Goal: Task Accomplishment & Management: Use online tool/utility

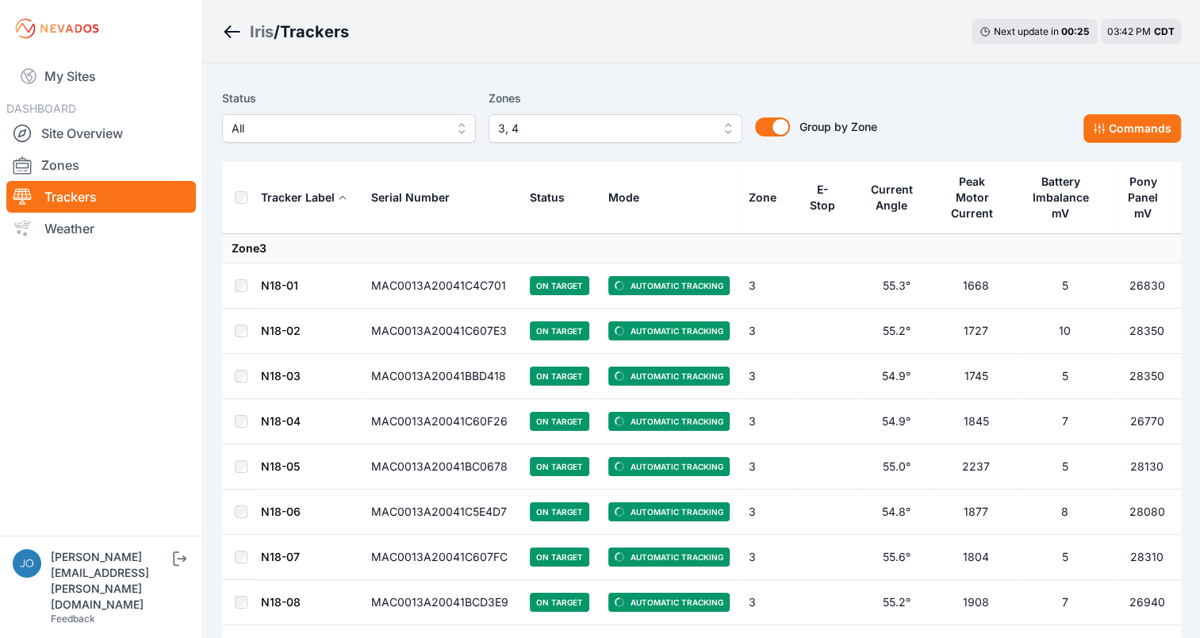
click at [969, 35] on div "Iris / Trackers Next update in 00 : 25 03:42 PM CDT" at bounding box center [701, 31] width 997 height 63
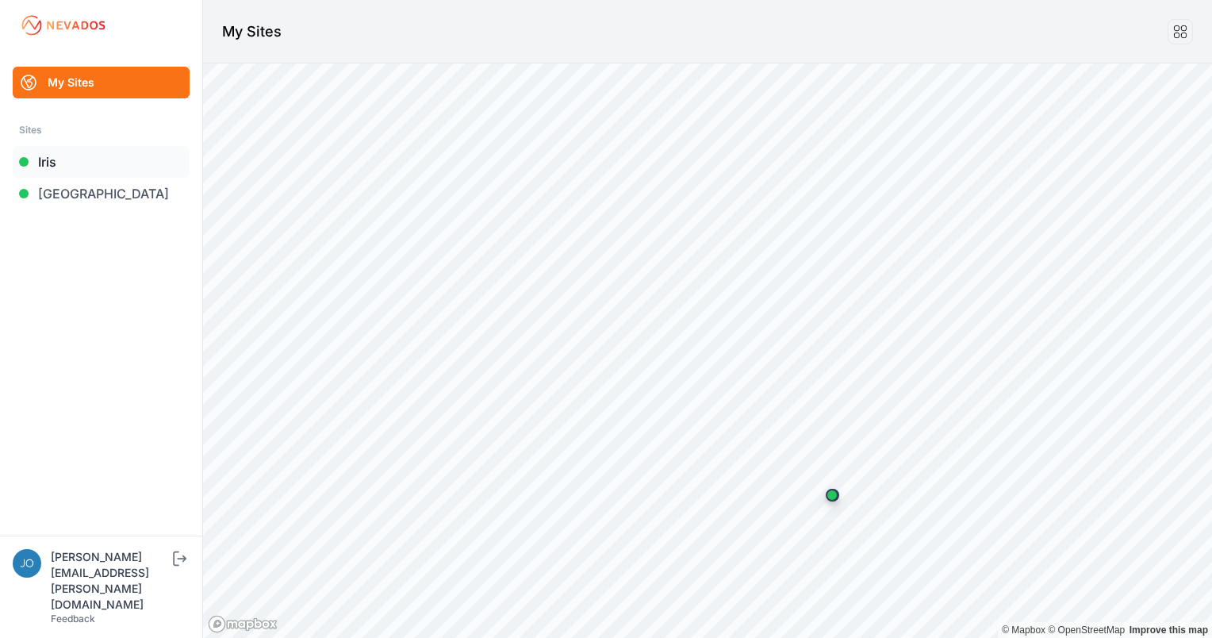
click at [82, 169] on link "Iris" at bounding box center [101, 162] width 177 height 32
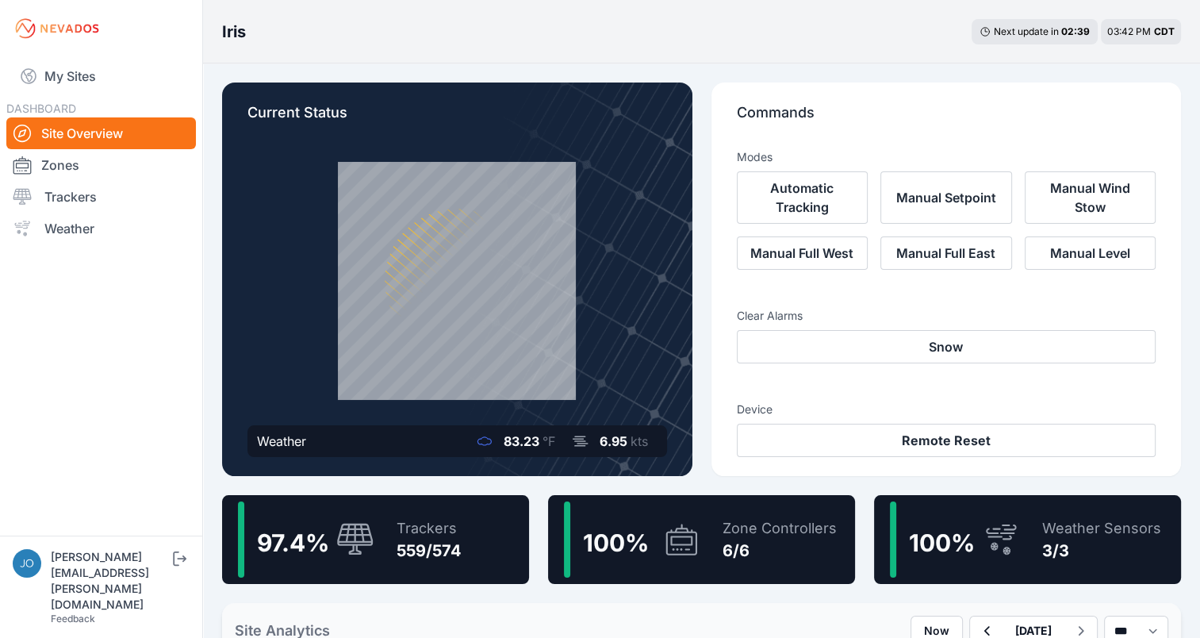
click at [648, 530] on span "100 %" at bounding box center [616, 542] width 66 height 29
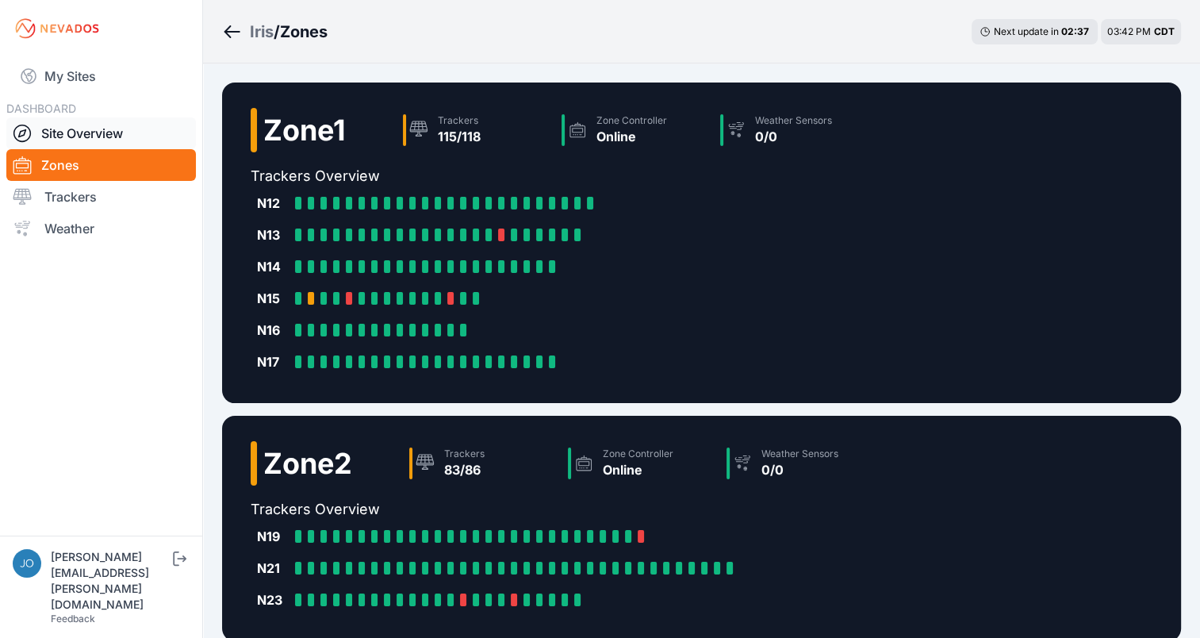
click at [123, 142] on link "Site Overview" at bounding box center [101, 133] width 190 height 32
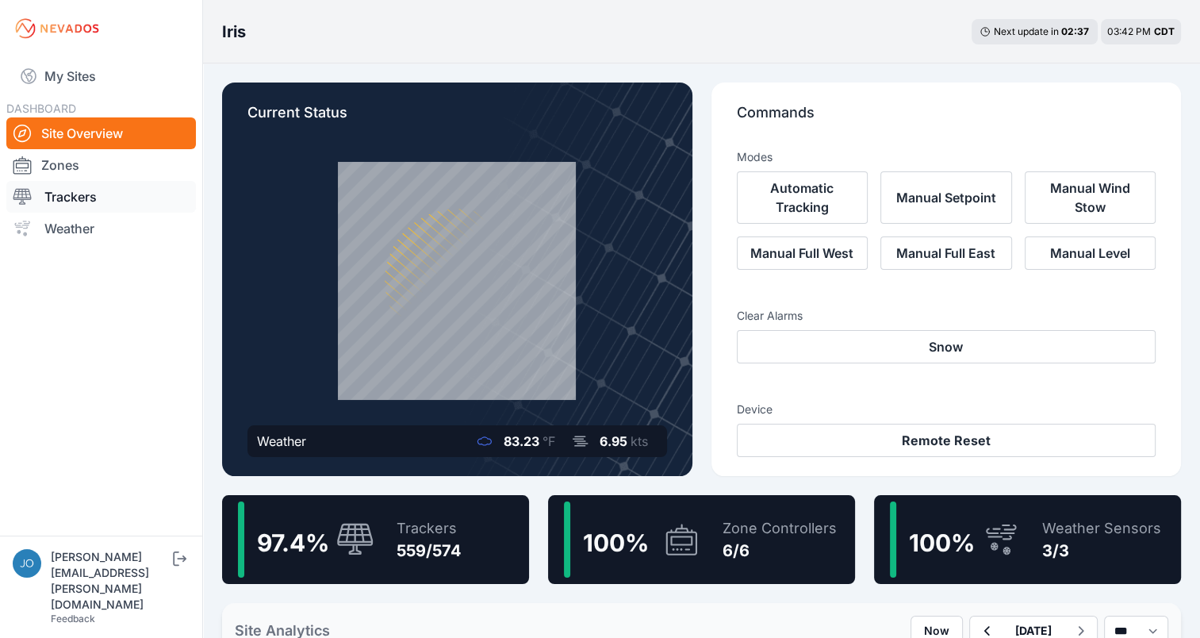
click at [121, 198] on link "Trackers" at bounding box center [101, 197] width 190 height 32
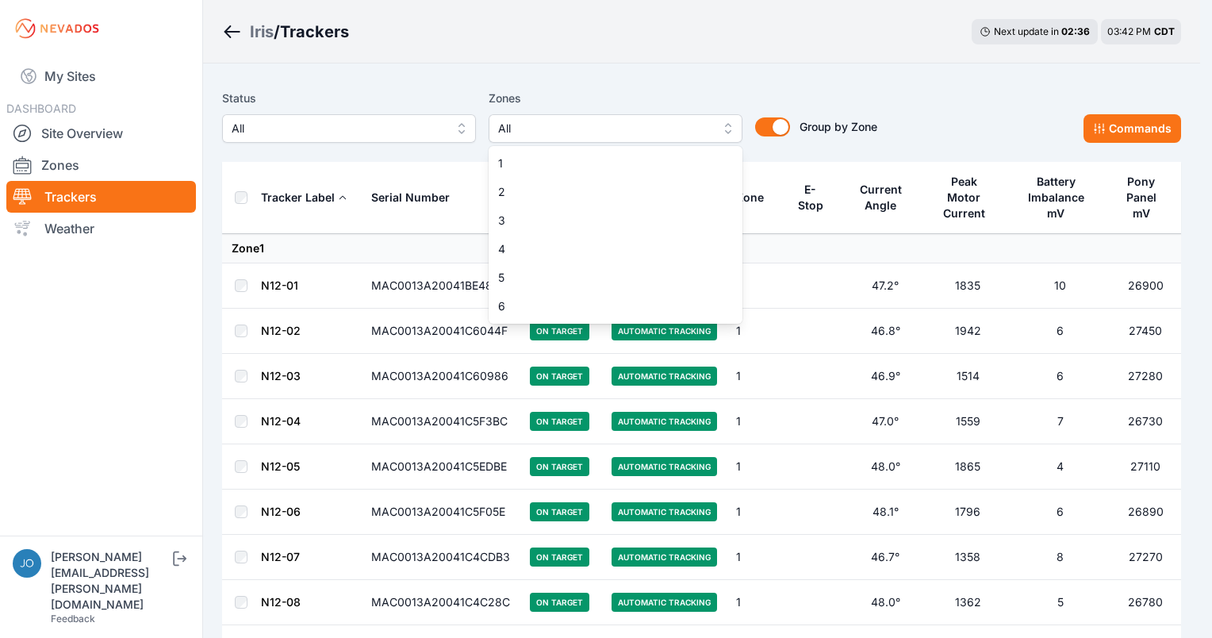
click at [639, 122] on span "All" at bounding box center [604, 128] width 213 height 19
click at [585, 314] on div "6" at bounding box center [616, 306] width 254 height 29
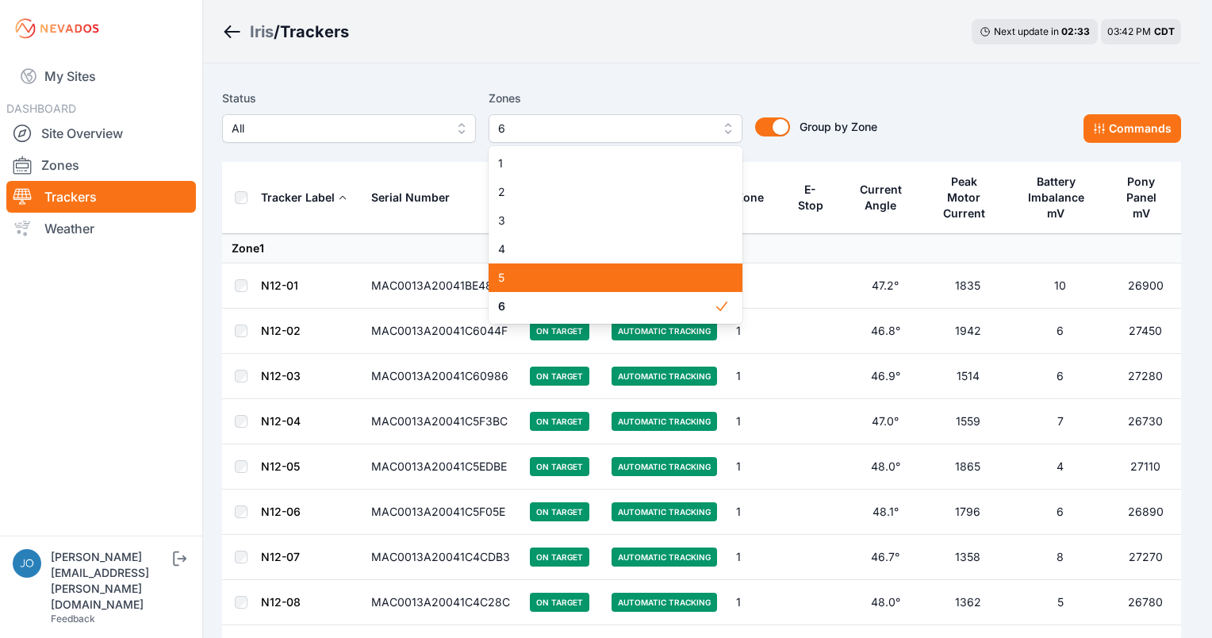
click at [591, 279] on span "5" at bounding box center [606, 278] width 216 height 16
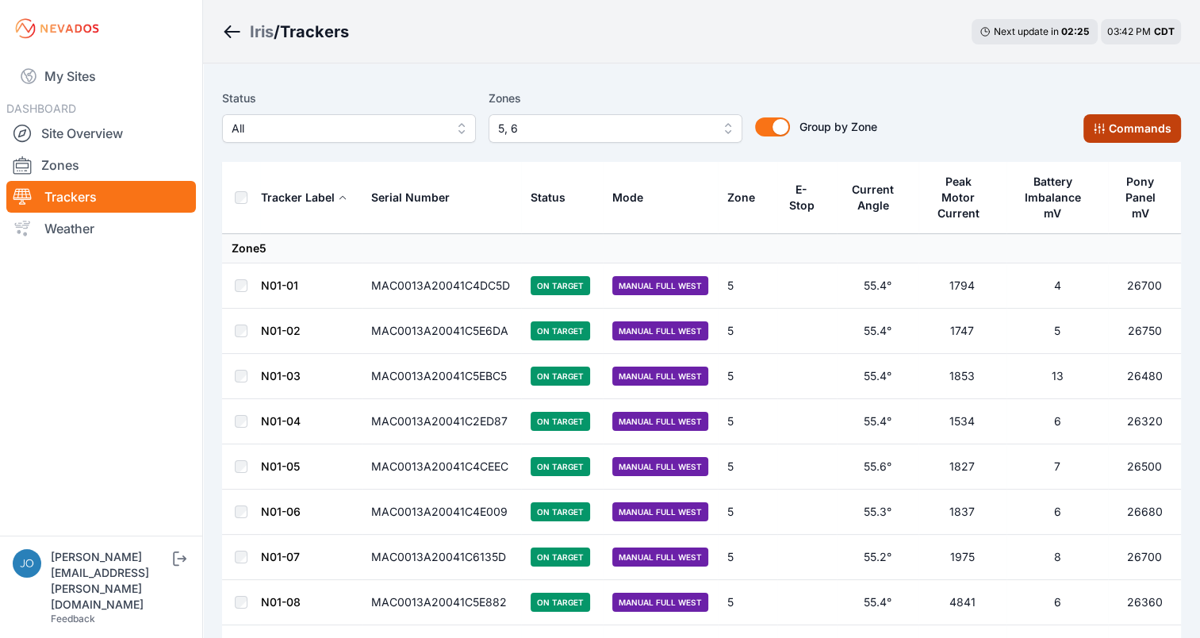
click at [1123, 127] on button "Commands" at bounding box center [1133, 128] width 98 height 29
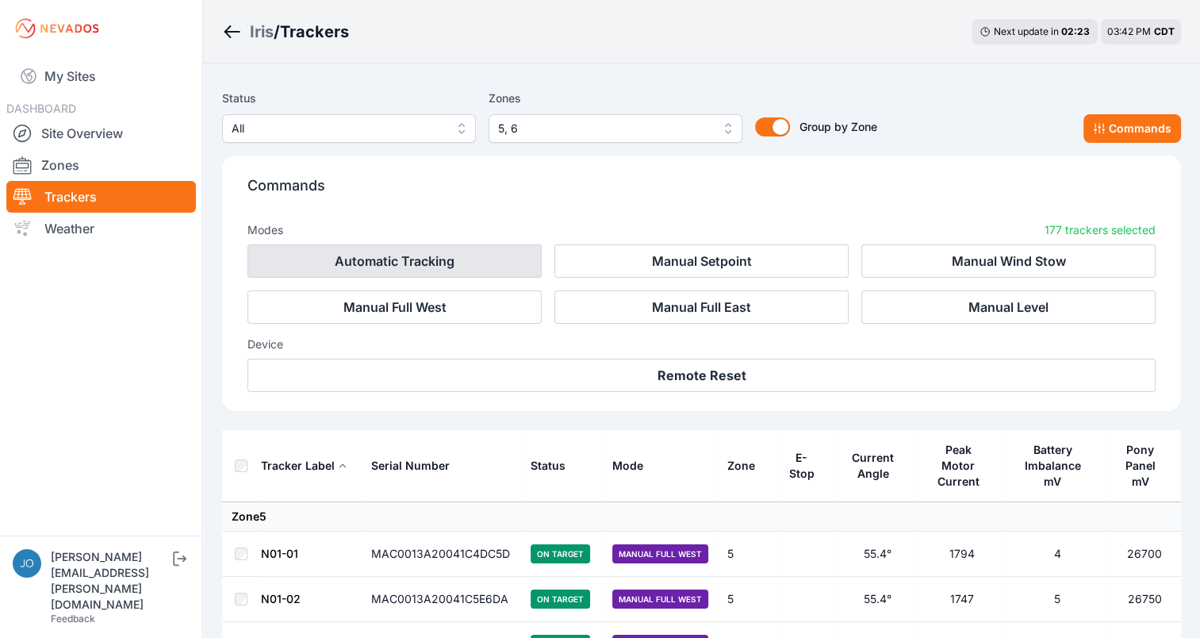
click at [432, 270] on button "Automatic Tracking" at bounding box center [394, 260] width 294 height 33
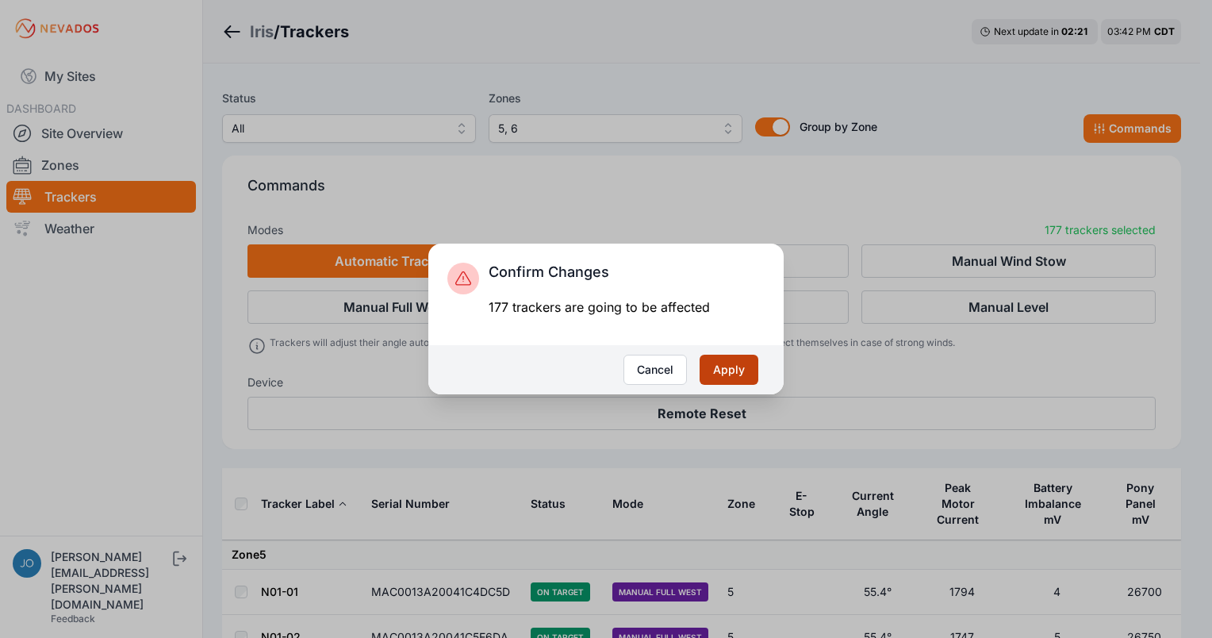
click at [727, 368] on button "Apply" at bounding box center [729, 370] width 59 height 30
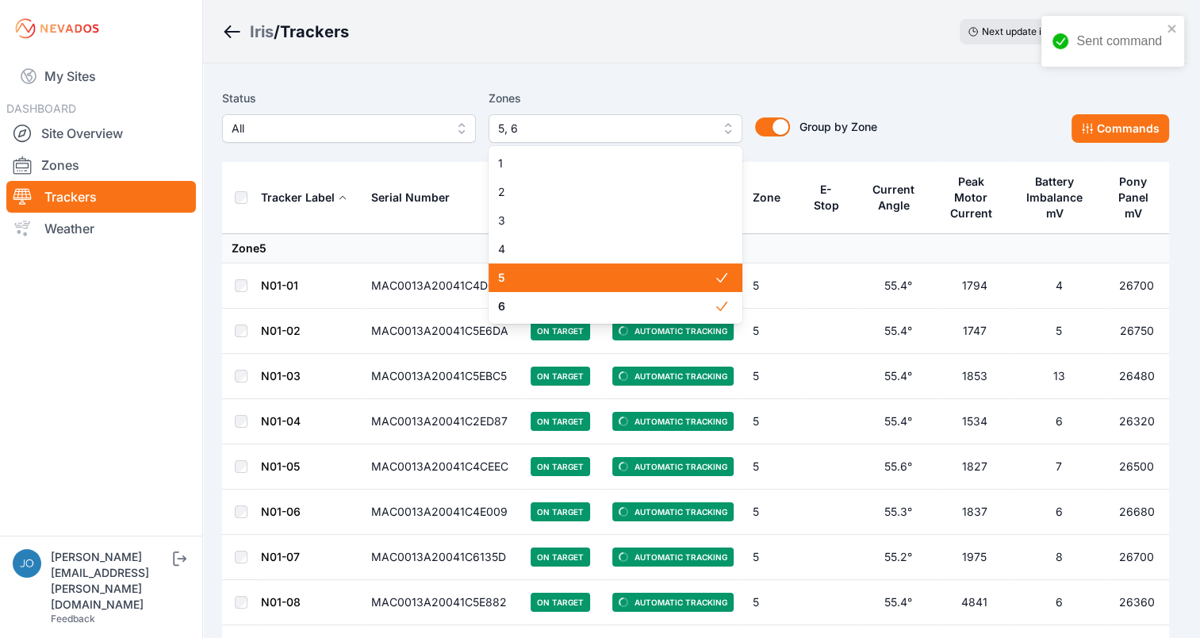
click at [606, 130] on span "5, 6" at bounding box center [604, 128] width 213 height 19
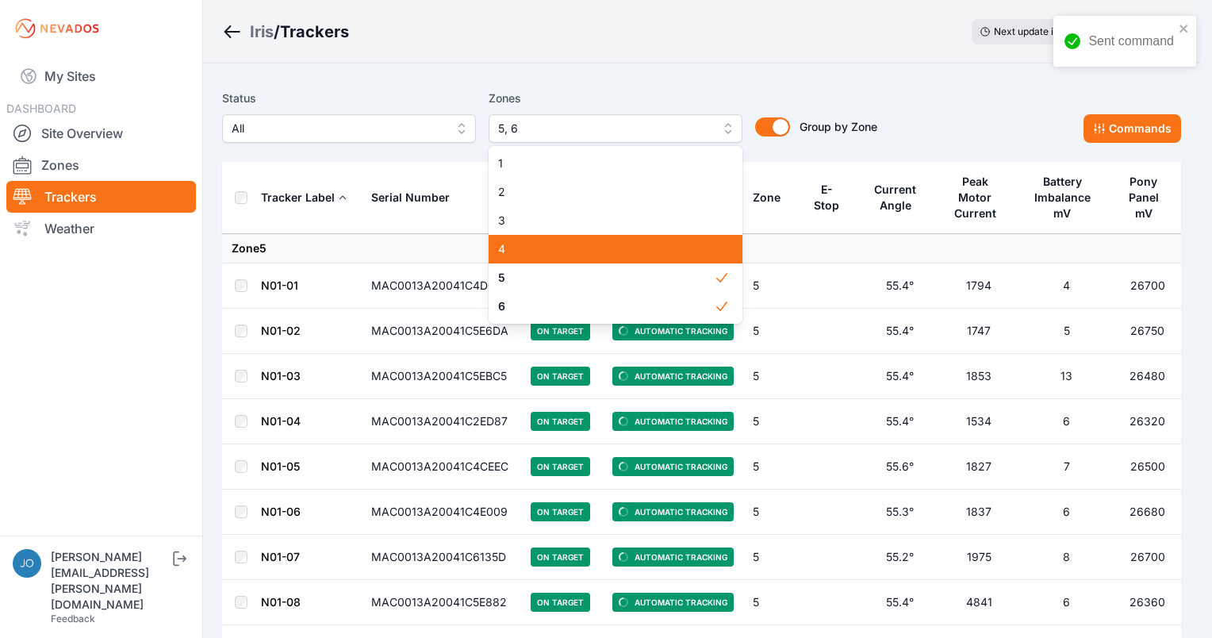
click at [562, 245] on span "4" at bounding box center [606, 249] width 216 height 16
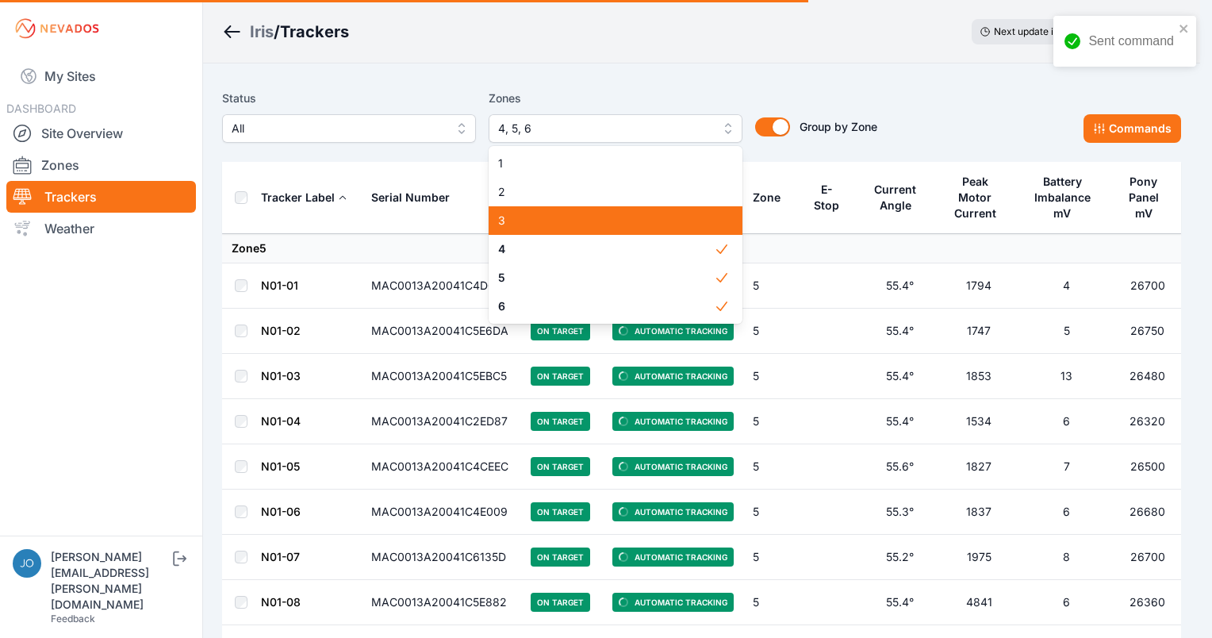
click at [569, 227] on span "3" at bounding box center [606, 221] width 216 height 16
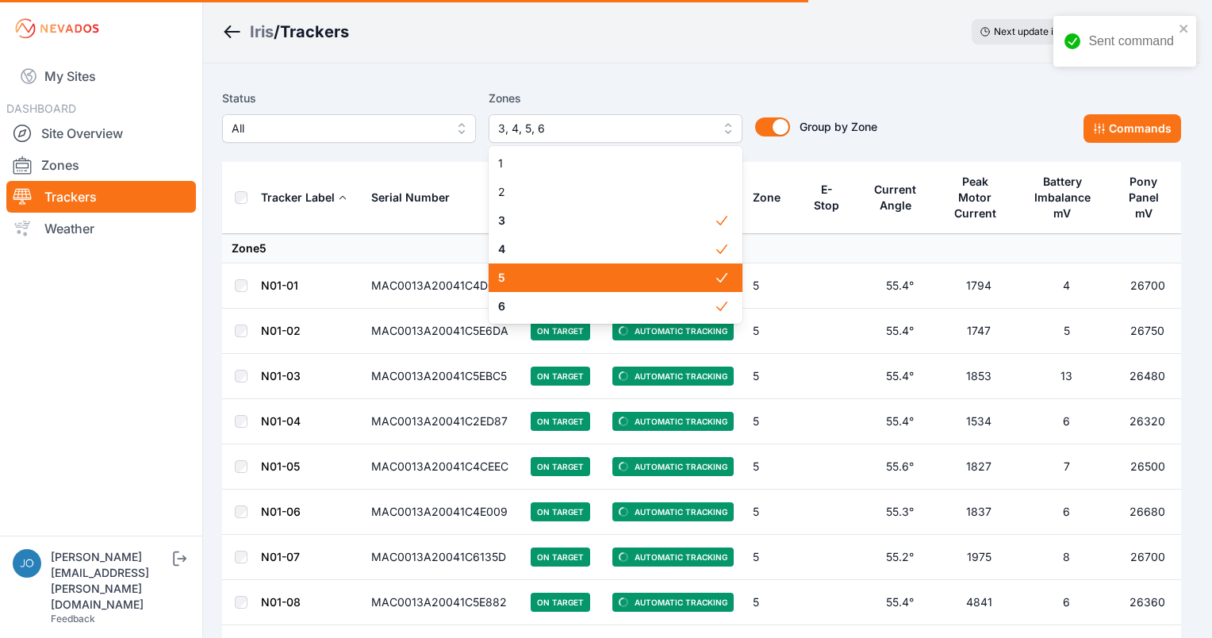
click at [573, 278] on span "5" at bounding box center [606, 278] width 216 height 16
click at [576, 309] on span "6" at bounding box center [606, 306] width 216 height 16
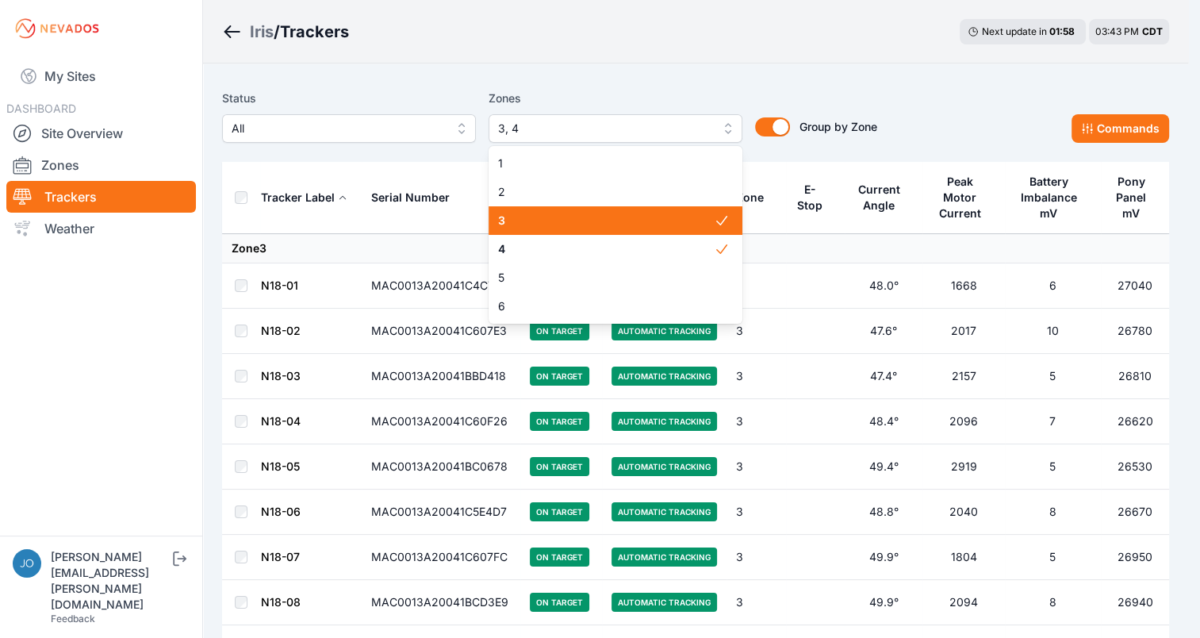
click at [551, 119] on span "3, 4" at bounding box center [604, 128] width 213 height 19
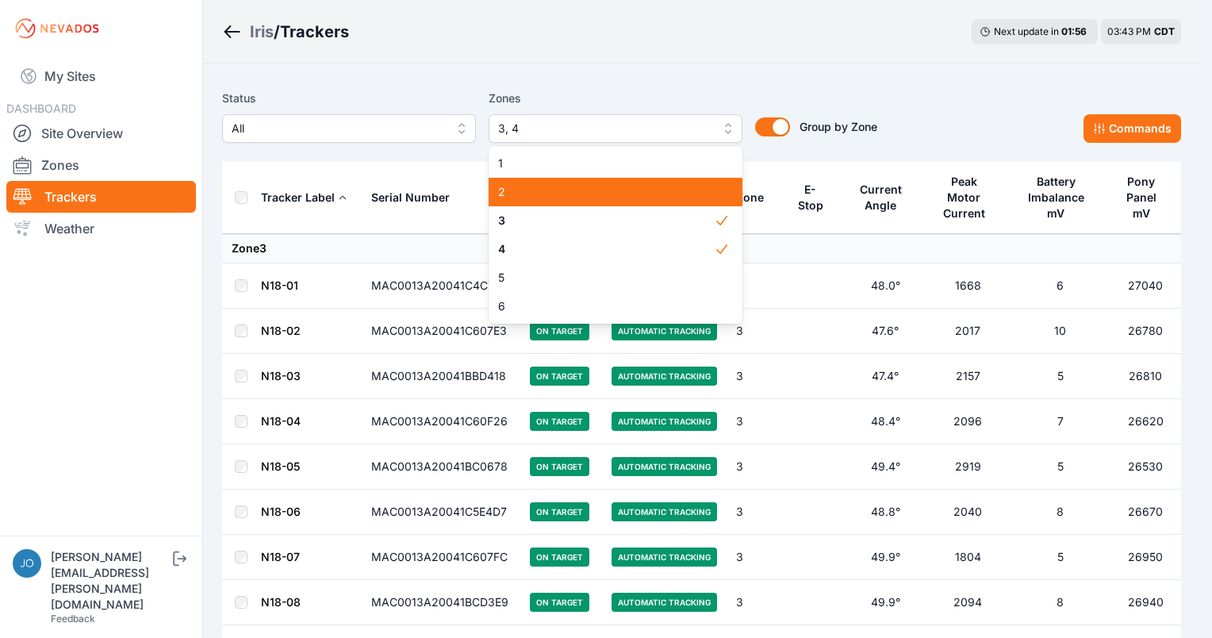
click at [643, 205] on div "2" at bounding box center [616, 192] width 254 height 29
click at [657, 157] on span "1" at bounding box center [606, 163] width 216 height 16
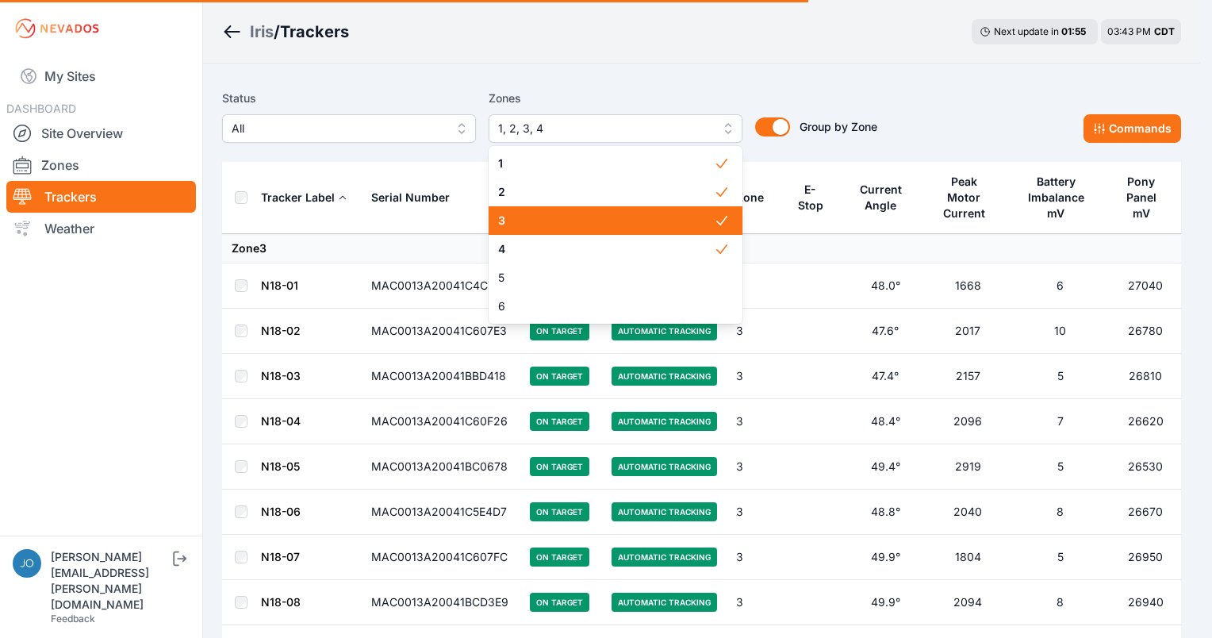
click at [635, 302] on span "6" at bounding box center [606, 306] width 216 height 16
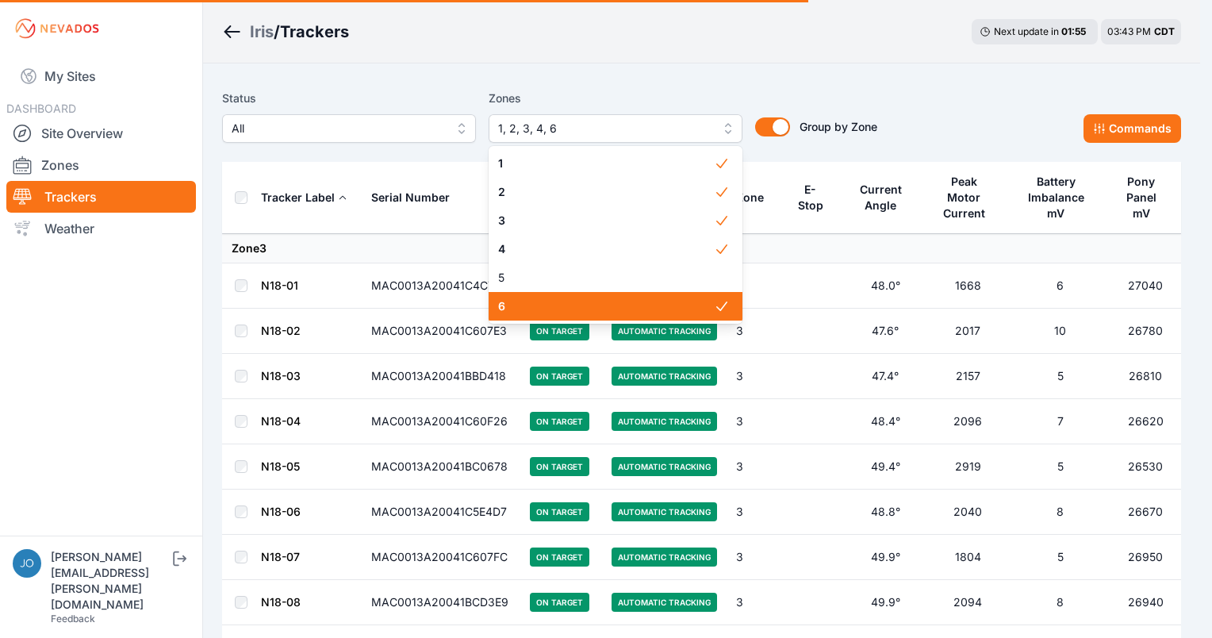
click at [635, 308] on span "6" at bounding box center [606, 306] width 216 height 16
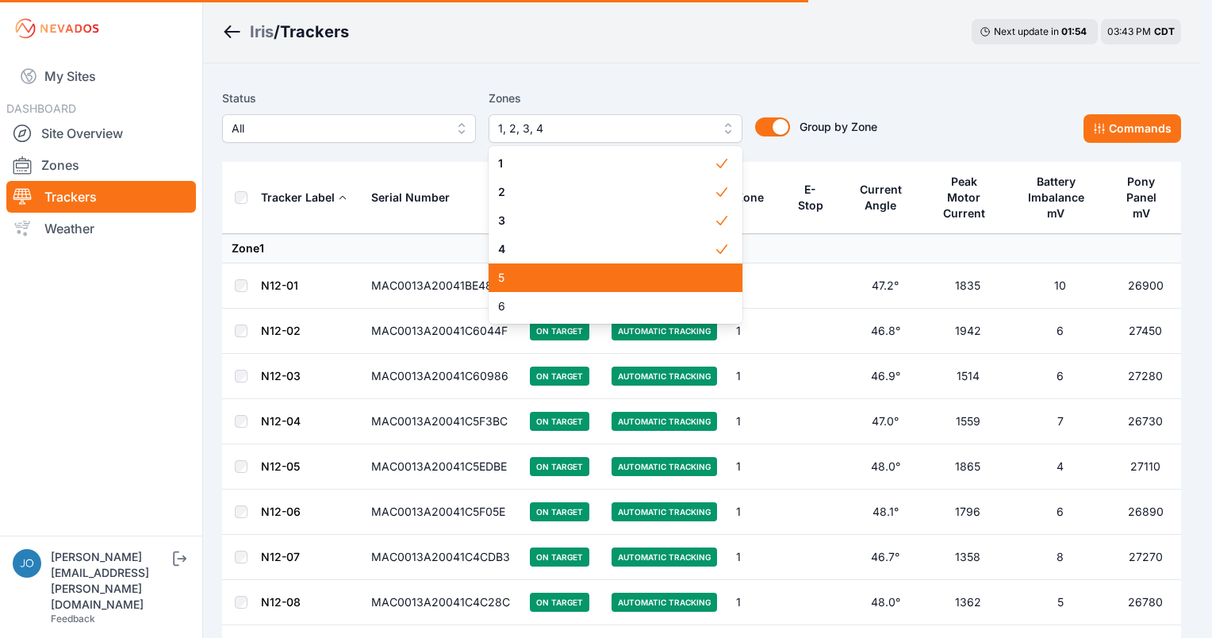
click at [642, 289] on div "5" at bounding box center [616, 277] width 254 height 29
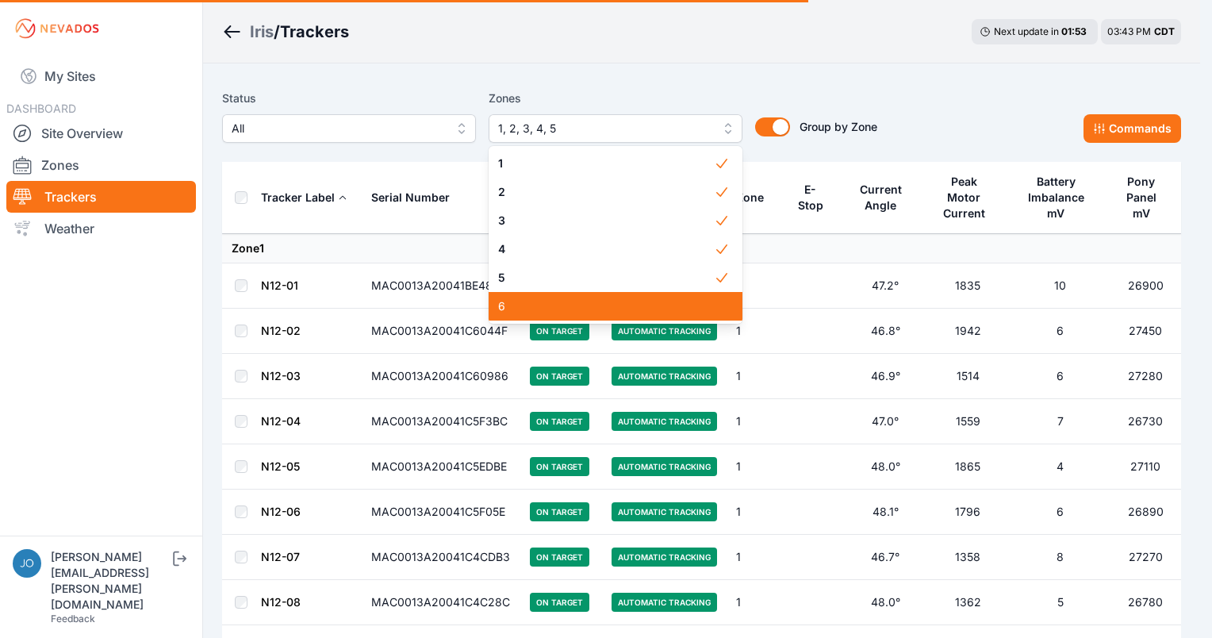
click at [643, 305] on span "6" at bounding box center [606, 306] width 216 height 16
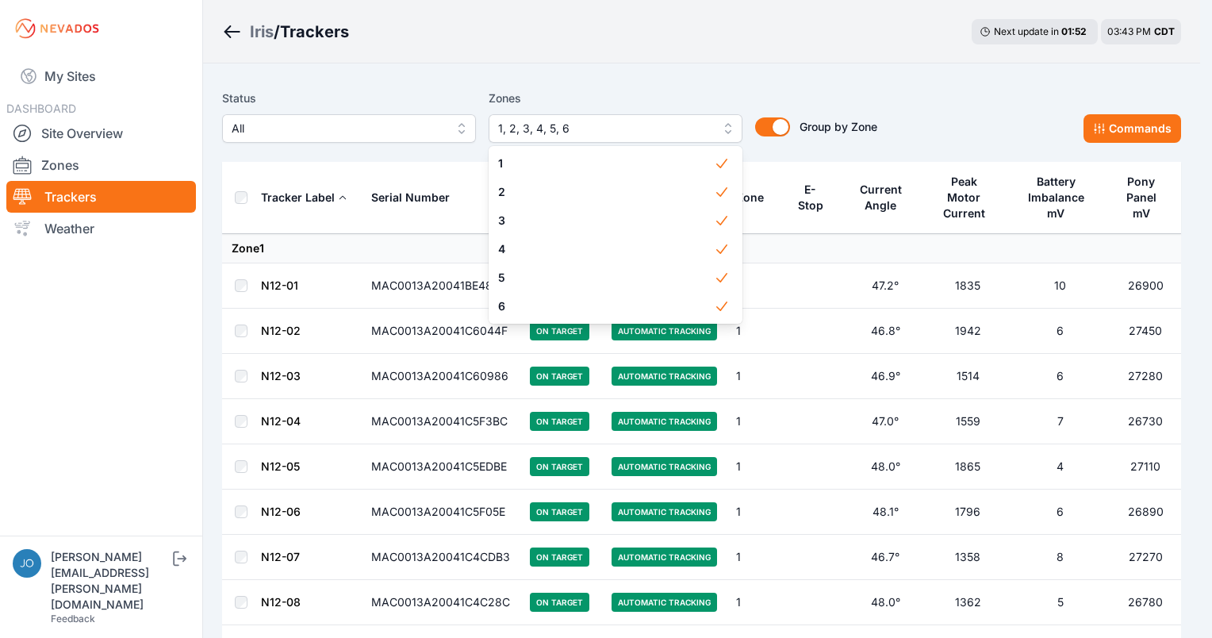
click at [585, 86] on div "Status All Zones 1, 2, 3, 4, 5, 6 1 2 3 4 5 6 Group by Zone Group by Zone Comma…" at bounding box center [701, 121] width 959 height 79
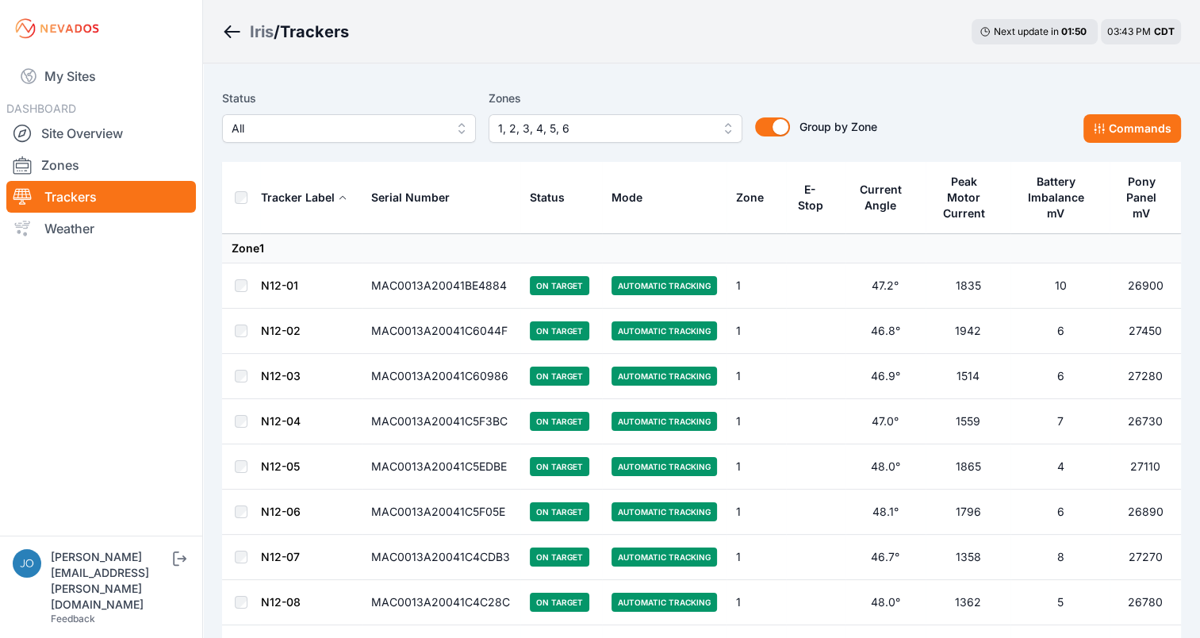
click at [565, 198] on button "Status" at bounding box center [554, 197] width 48 height 38
click at [630, 197] on div "Mode" at bounding box center [627, 198] width 31 height 16
